Goal: Task Accomplishment & Management: Manage account settings

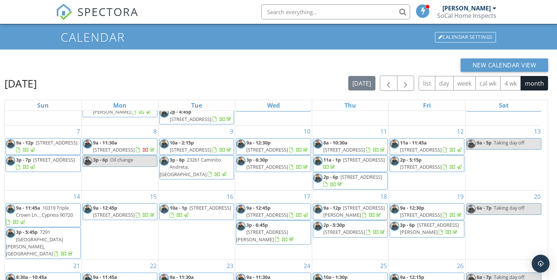
scroll to position [99, 0]
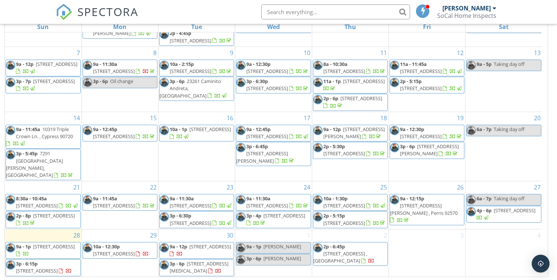
scroll to position [99, 0]
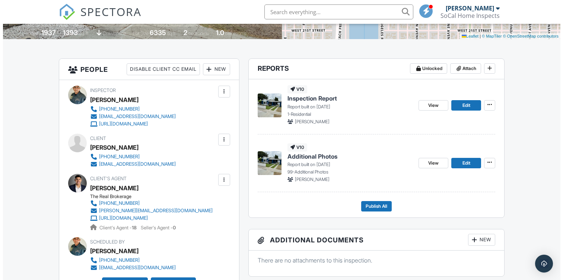
scroll to position [183, 0]
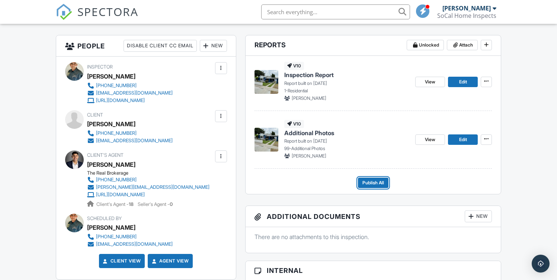
drag, startPoint x: 373, startPoint y: 182, endPoint x: 369, endPoint y: 179, distance: 4.9
click at [373, 182] on span "Publish All" at bounding box center [373, 182] width 22 height 7
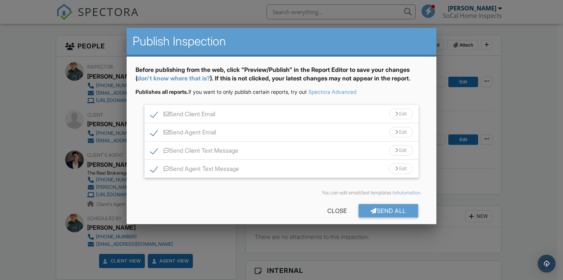
click at [388, 221] on div "Send All Close" at bounding box center [281, 212] width 292 height 21
click at [387, 214] on div "Send All" at bounding box center [388, 210] width 60 height 13
